Goal: Transaction & Acquisition: Purchase product/service

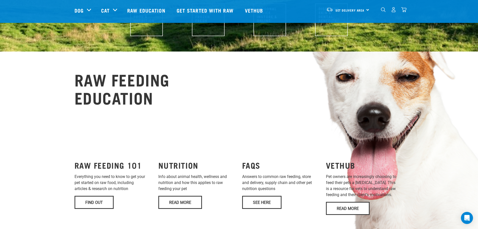
scroll to position [326, 0]
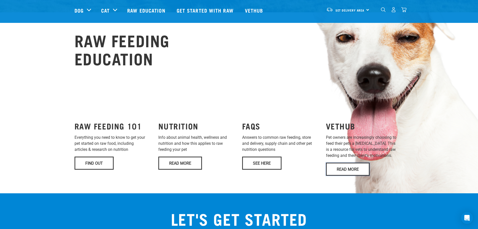
click at [350, 162] on link "Read More" at bounding box center [348, 168] width 44 height 13
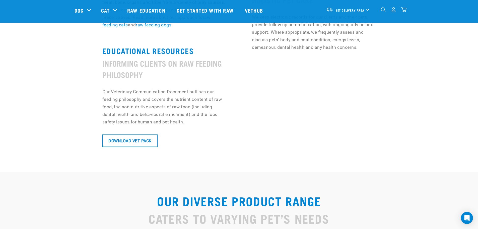
scroll to position [427, 0]
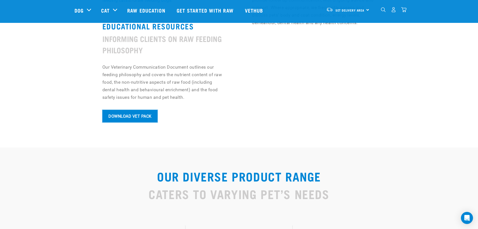
click at [143, 114] on link "Download Vet Pack" at bounding box center [129, 116] width 55 height 13
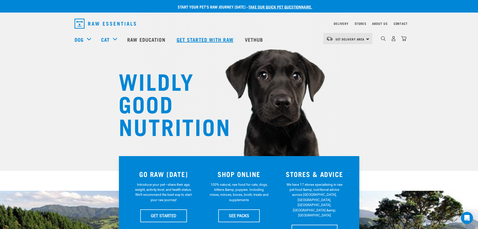
click at [180, 37] on link "Get started with Raw" at bounding box center [206, 39] width 68 height 20
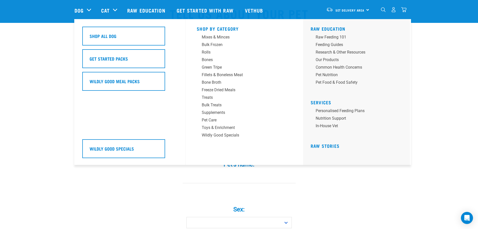
scroll to position [25, 0]
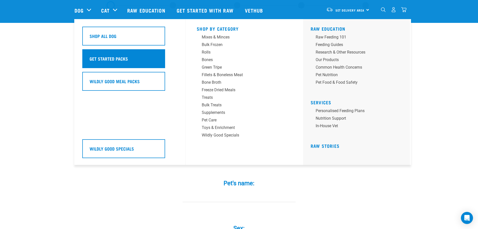
click at [106, 59] on h5 "Get Started Packs" at bounding box center [109, 58] width 38 height 7
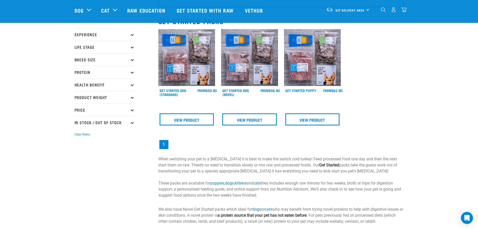
scroll to position [50, 0]
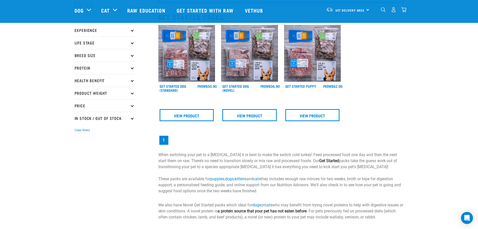
click at [189, 57] on img at bounding box center [186, 53] width 57 height 57
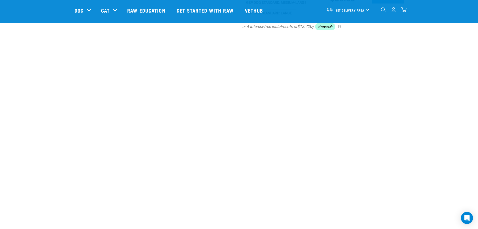
scroll to position [276, 0]
